Goal: Task Accomplishment & Management: Manage account settings

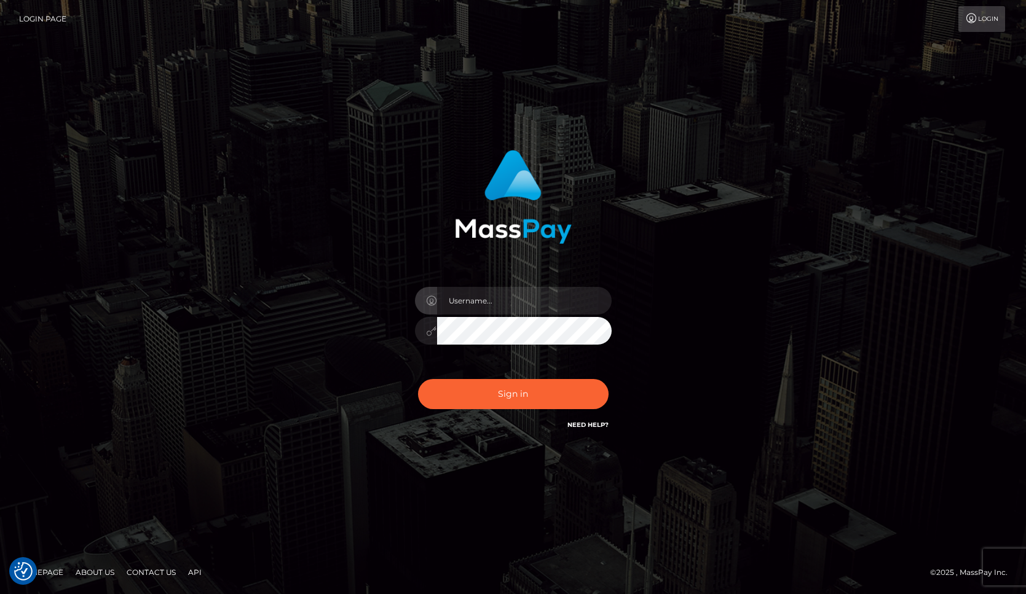
click at [475, 307] on input "text" at bounding box center [524, 301] width 175 height 28
type input "[EMAIL_ADDRESS][DOMAIN_NAME]"
click at [488, 394] on button "Sign in" at bounding box center [513, 394] width 190 height 30
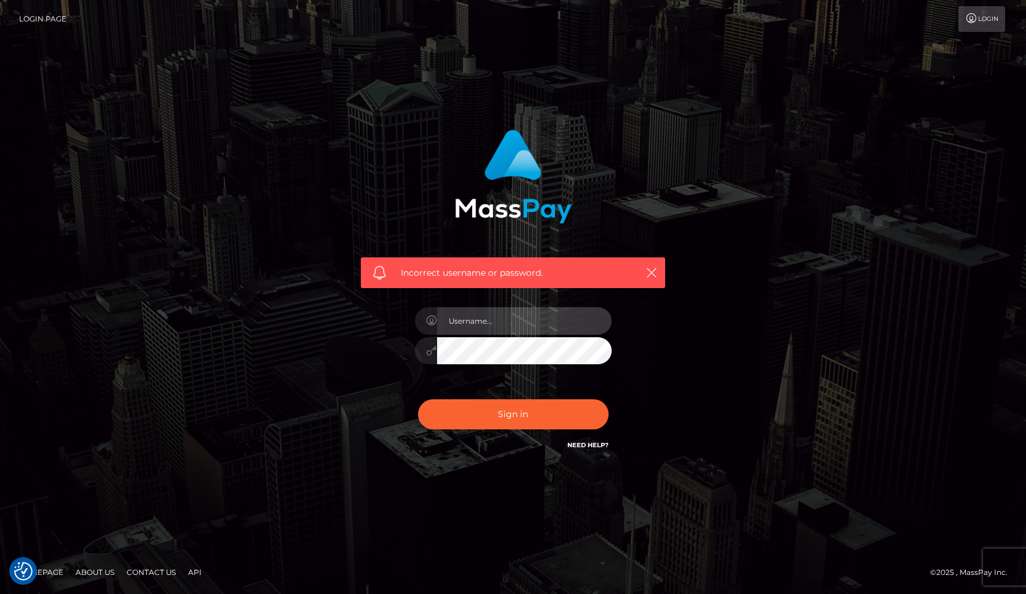
click at [498, 325] on input "text" at bounding box center [524, 321] width 175 height 28
type input "[EMAIL_ADDRESS][DOMAIN_NAME]"
click at [418, 399] on button "Sign in" at bounding box center [513, 414] width 190 height 30
click at [28, 23] on link "Login Page" at bounding box center [42, 19] width 47 height 26
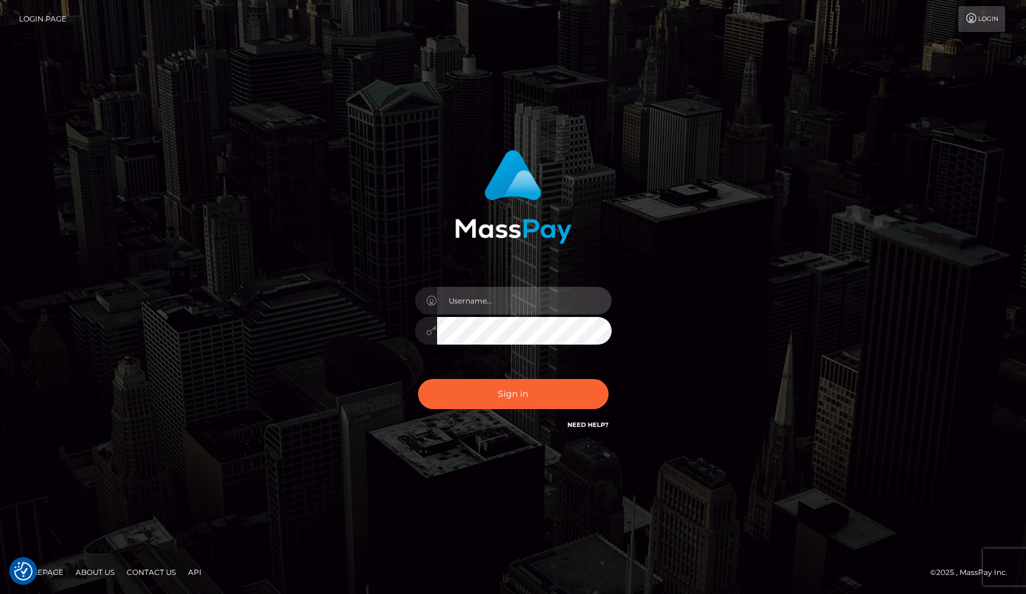
click at [489, 307] on input "text" at bounding box center [524, 301] width 175 height 28
type input "laurahopkins36@gmail.com"
click at [976, 10] on link "Login" at bounding box center [981, 19] width 47 height 26
click at [958, 20] on link "Login" at bounding box center [981, 19] width 47 height 26
click at [470, 313] on div at bounding box center [513, 325] width 215 height 94
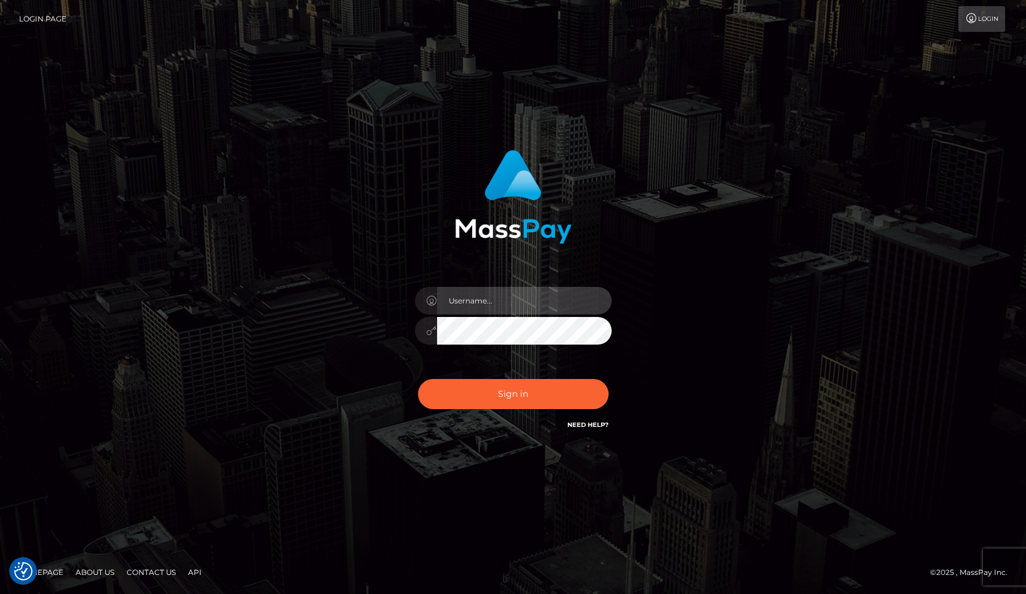
click at [470, 305] on input "text" at bounding box center [524, 301] width 175 height 28
type input "[EMAIL_ADDRESS][DOMAIN_NAME]"
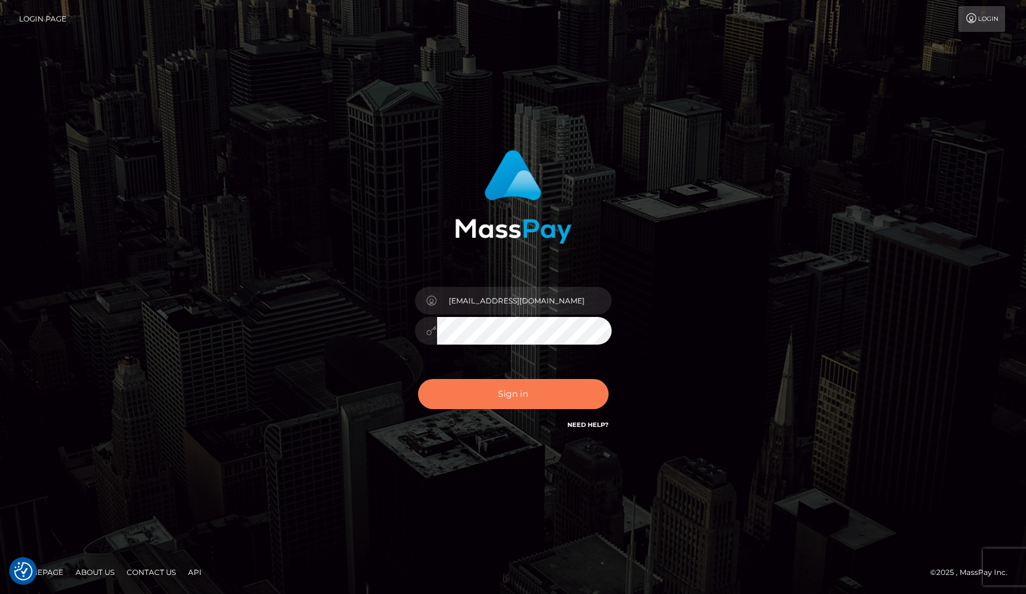
click at [510, 388] on button "Sign in" at bounding box center [513, 394] width 190 height 30
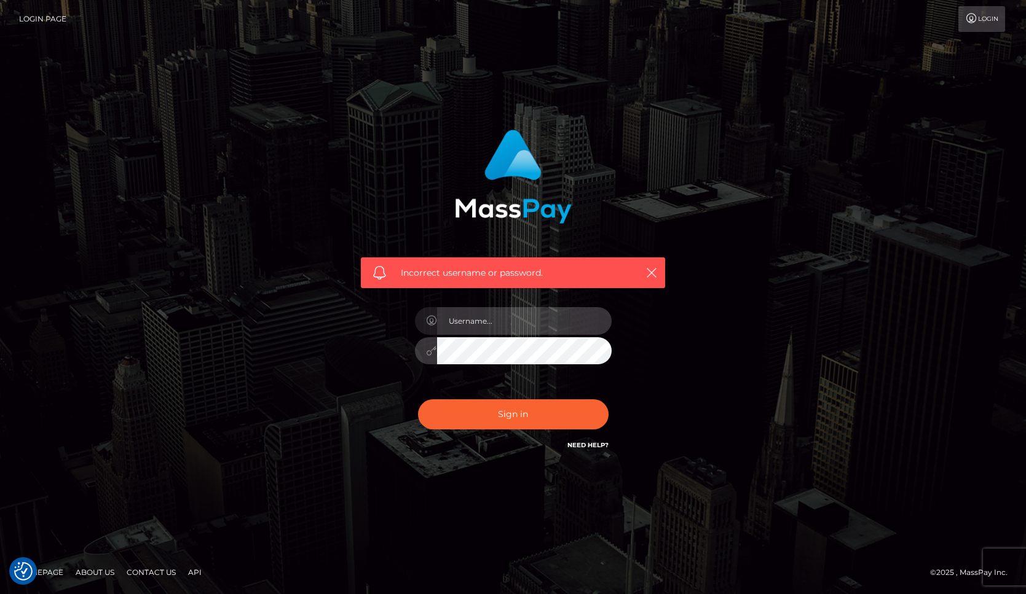
click at [504, 318] on input "text" at bounding box center [524, 321] width 175 height 28
type input "[EMAIL_ADDRESS][DOMAIN_NAME]"
click at [418, 399] on button "Sign in" at bounding box center [513, 414] width 190 height 30
click at [39, 21] on link "Login Page" at bounding box center [42, 19] width 47 height 26
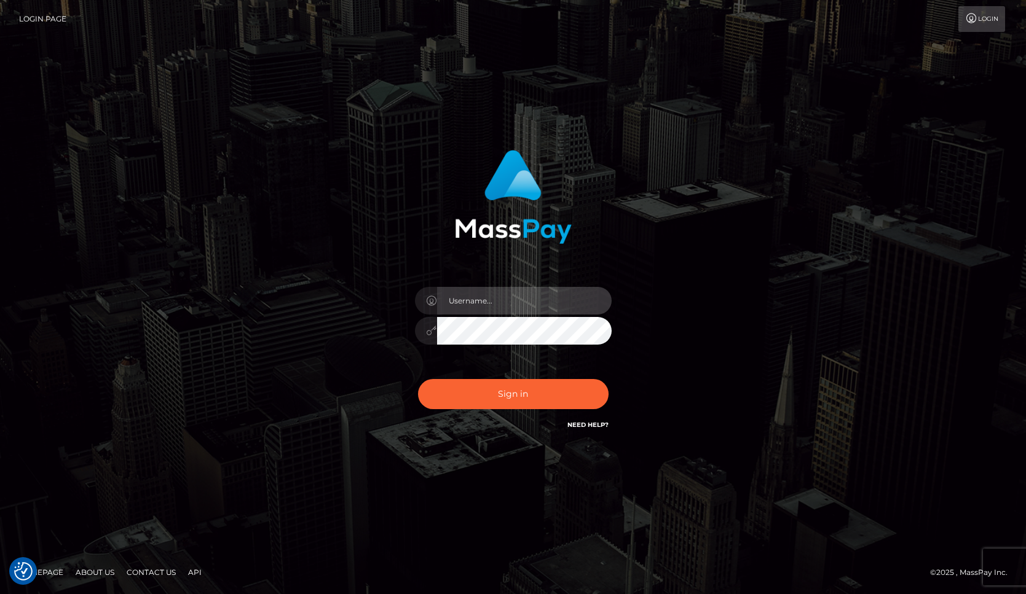
click at [502, 304] on input "text" at bounding box center [524, 301] width 175 height 28
type input "laurahopkins36@gmail.com"
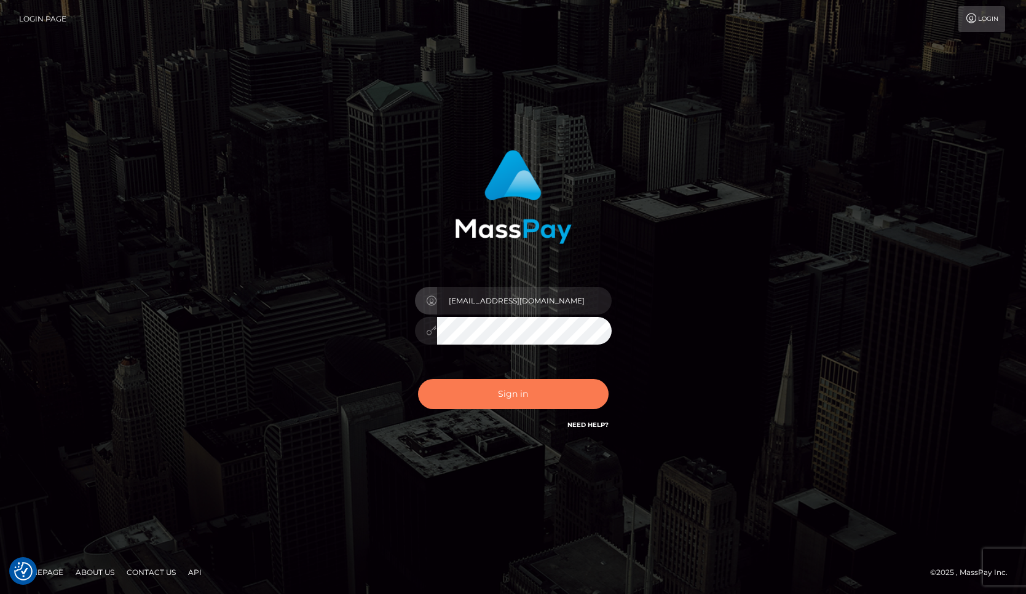
click at [506, 399] on button "Sign in" at bounding box center [513, 394] width 190 height 30
